Goal: Task Accomplishment & Management: Complete application form

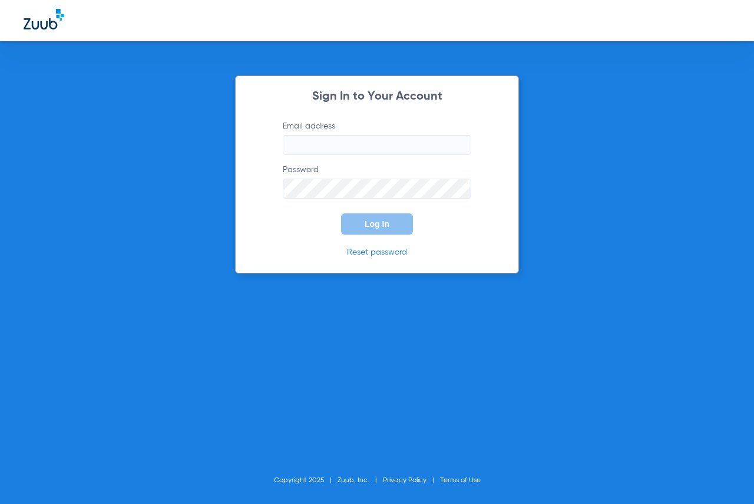
type input "[EMAIL_ADDRESS][DOMAIN_NAME]"
click at [355, 223] on button "Log In" at bounding box center [377, 223] width 72 height 21
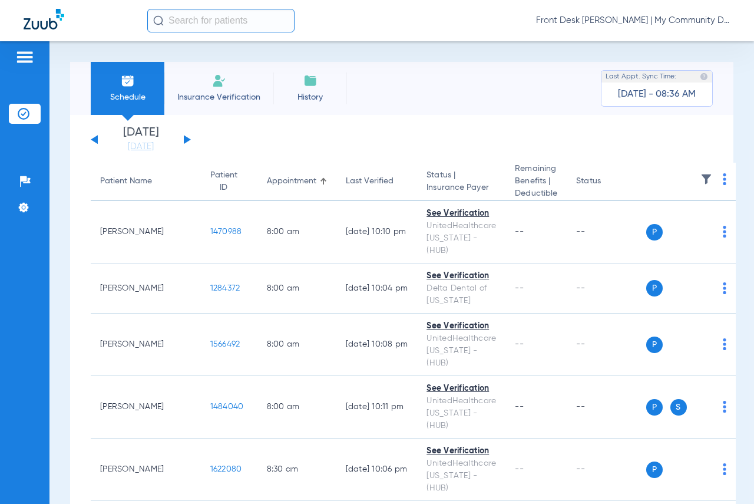
click at [203, 100] on span "Insurance Verification" at bounding box center [218, 97] width 91 height 12
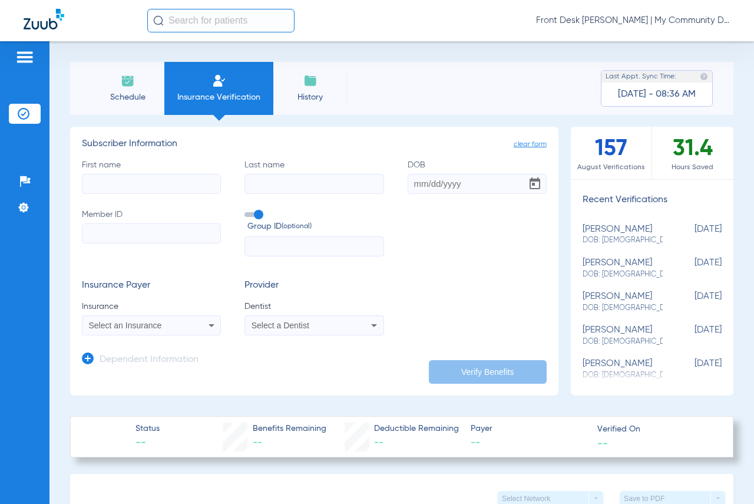
drag, startPoint x: 165, startPoint y: 196, endPoint x: 164, endPoint y: 176, distance: 20.1
click at [165, 193] on div "First name Last name DOB Member ID Group ID (optional)" at bounding box center [314, 208] width 465 height 98
click at [164, 176] on input "First name" at bounding box center [151, 184] width 139 height 20
type input "megan"
type input "[PERSON_NAME]"
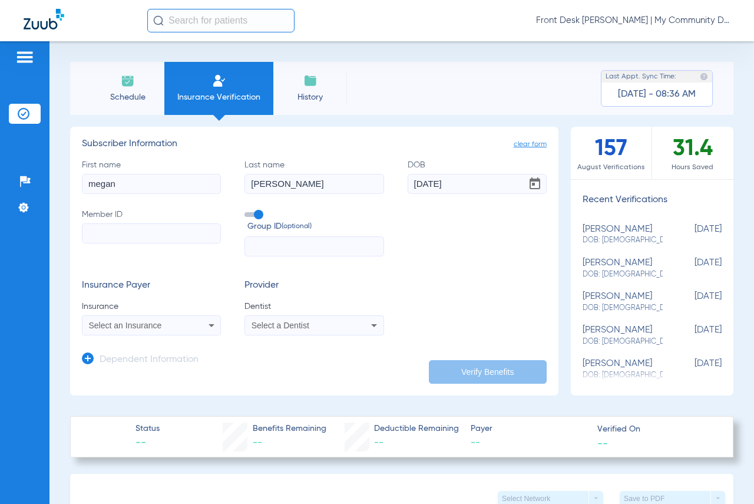
type input "[DATE]"
click at [141, 232] on input "Member ID" at bounding box center [151, 233] width 139 height 20
type input "024080814"
click at [206, 322] on icon at bounding box center [211, 325] width 14 height 14
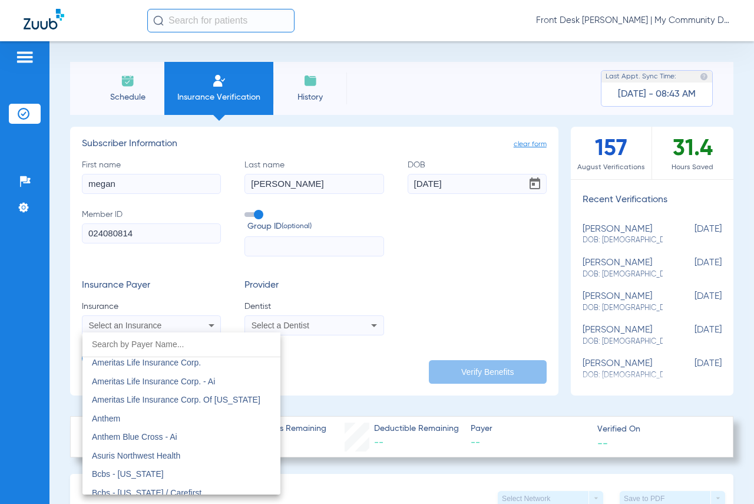
scroll to position [353, 0]
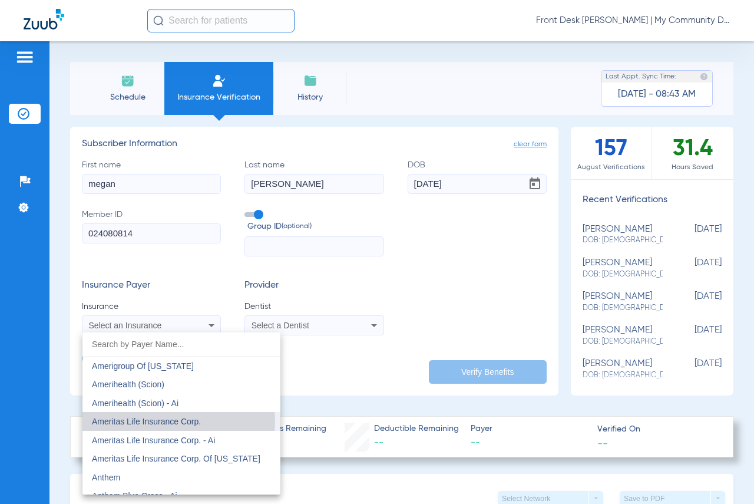
click at [178, 421] on span "Ameritas Life Insurance Corp." at bounding box center [146, 420] width 109 height 9
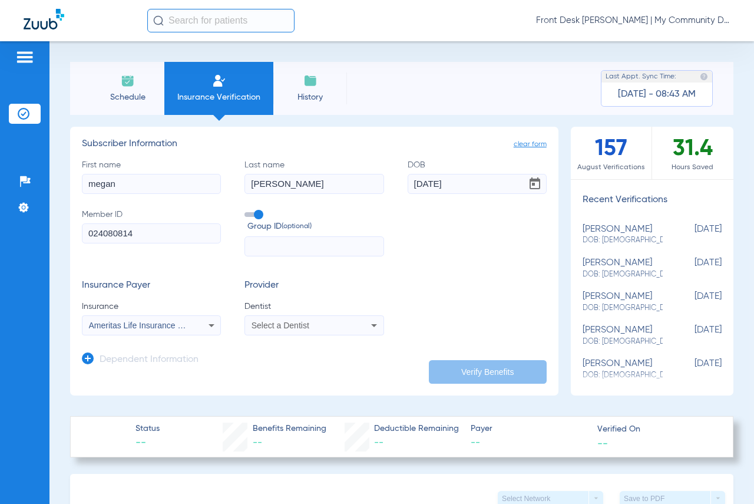
click at [315, 333] on mat-select "Select a Dentist" at bounding box center [313, 325] width 139 height 20
click at [339, 329] on div "Select a Dentist" at bounding box center [301, 325] width 101 height 8
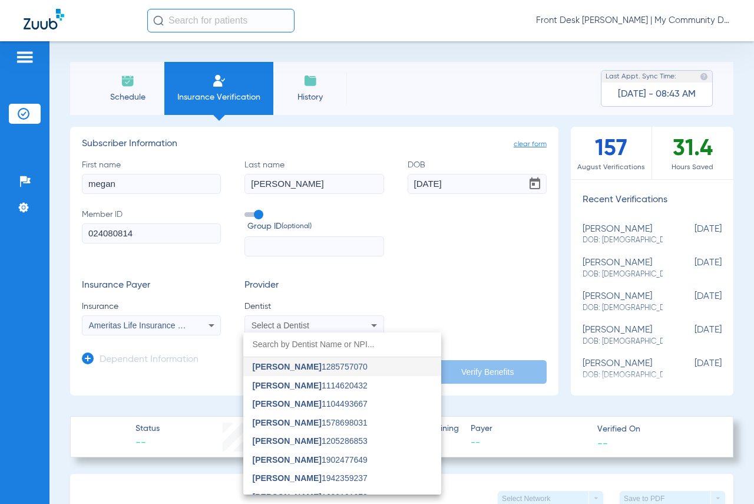
drag, startPoint x: 307, startPoint y: 380, endPoint x: 432, endPoint y: 383, distance: 124.9
click at [307, 380] on span "[PERSON_NAME]" at bounding box center [287, 384] width 69 height 9
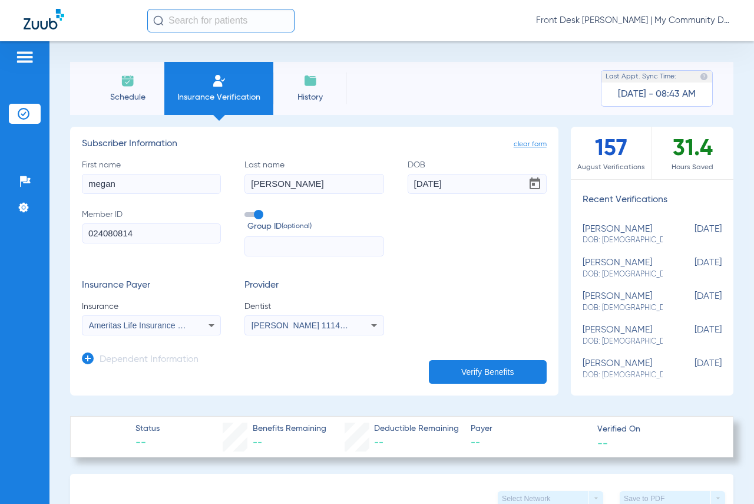
click at [472, 376] on button "Verify Benefits" at bounding box center [488, 372] width 118 height 24
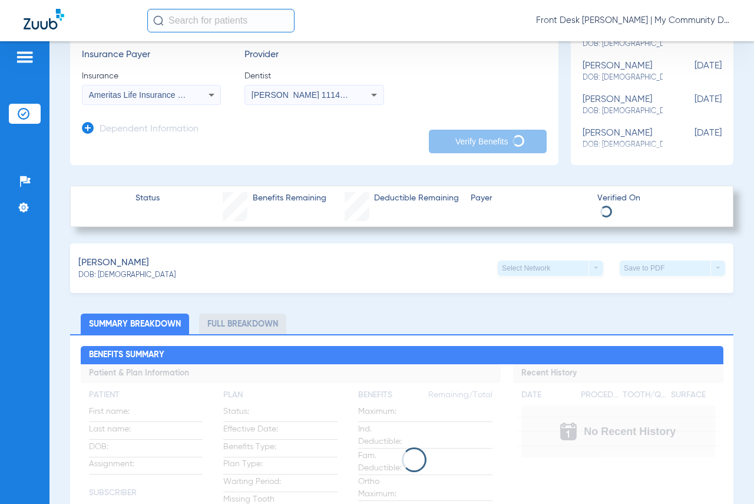
scroll to position [177, 0]
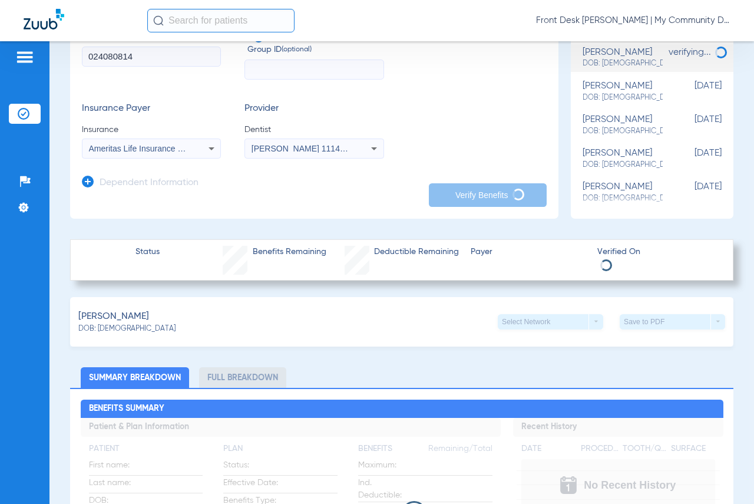
drag, startPoint x: 138, startPoint y: 58, endPoint x: 87, endPoint y: 62, distance: 50.8
click at [87, 62] on input "024080814" at bounding box center [151, 57] width 139 height 20
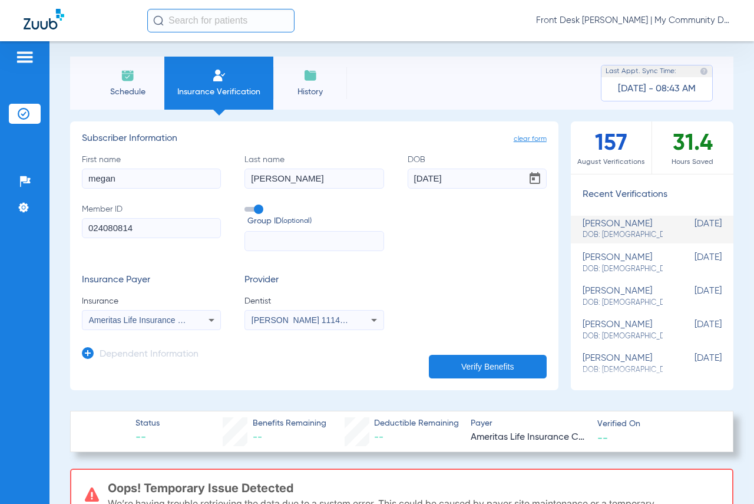
scroll to position [0, 0]
